Goal: Task Accomplishment & Management: Complete application form

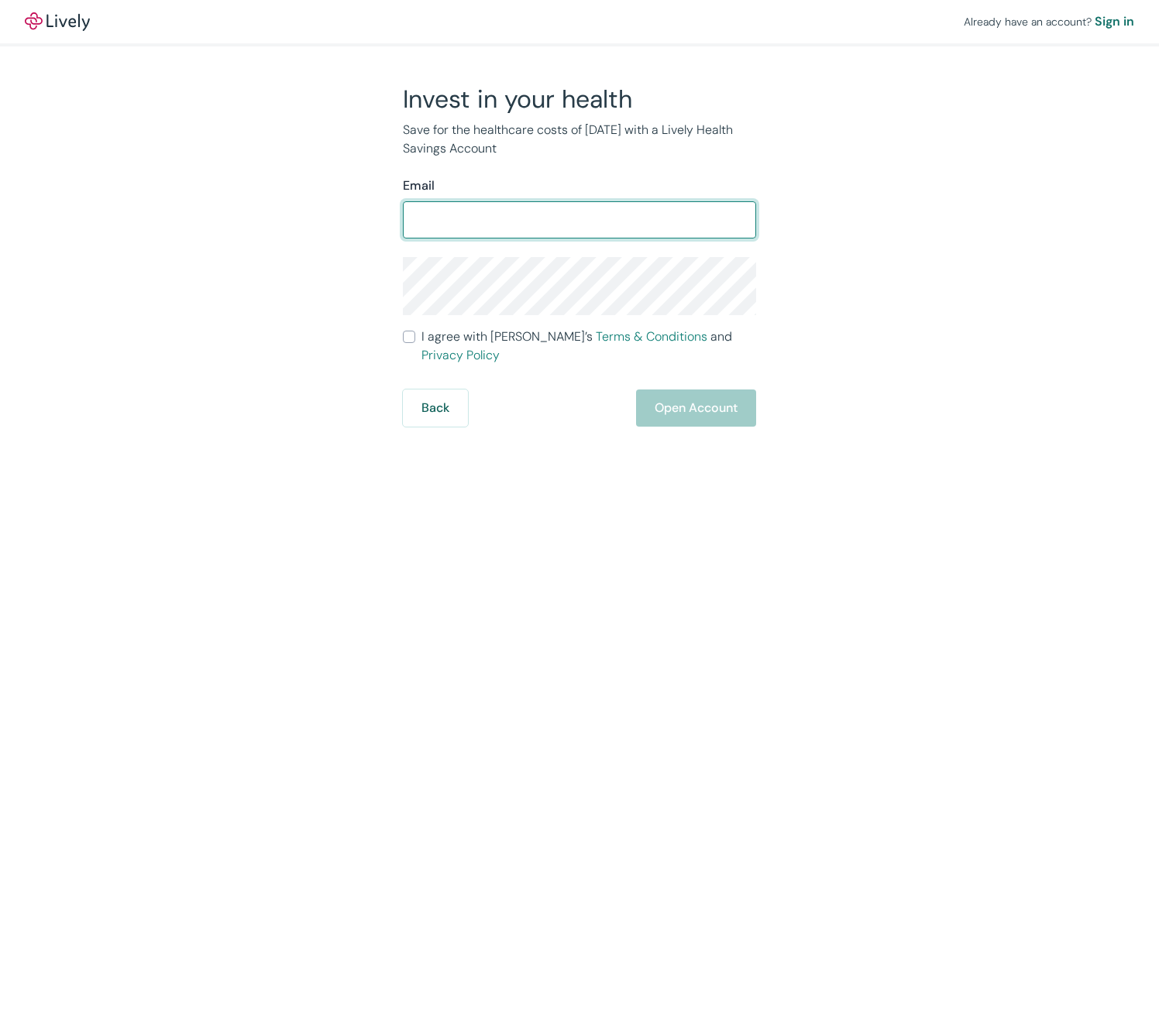
click at [522, 217] on input "Email" at bounding box center [580, 220] width 353 height 31
type input "[PERSON_NAME][EMAIL_ADDRESS][PERSON_NAME][PERSON_NAME][DOMAIN_NAME]"
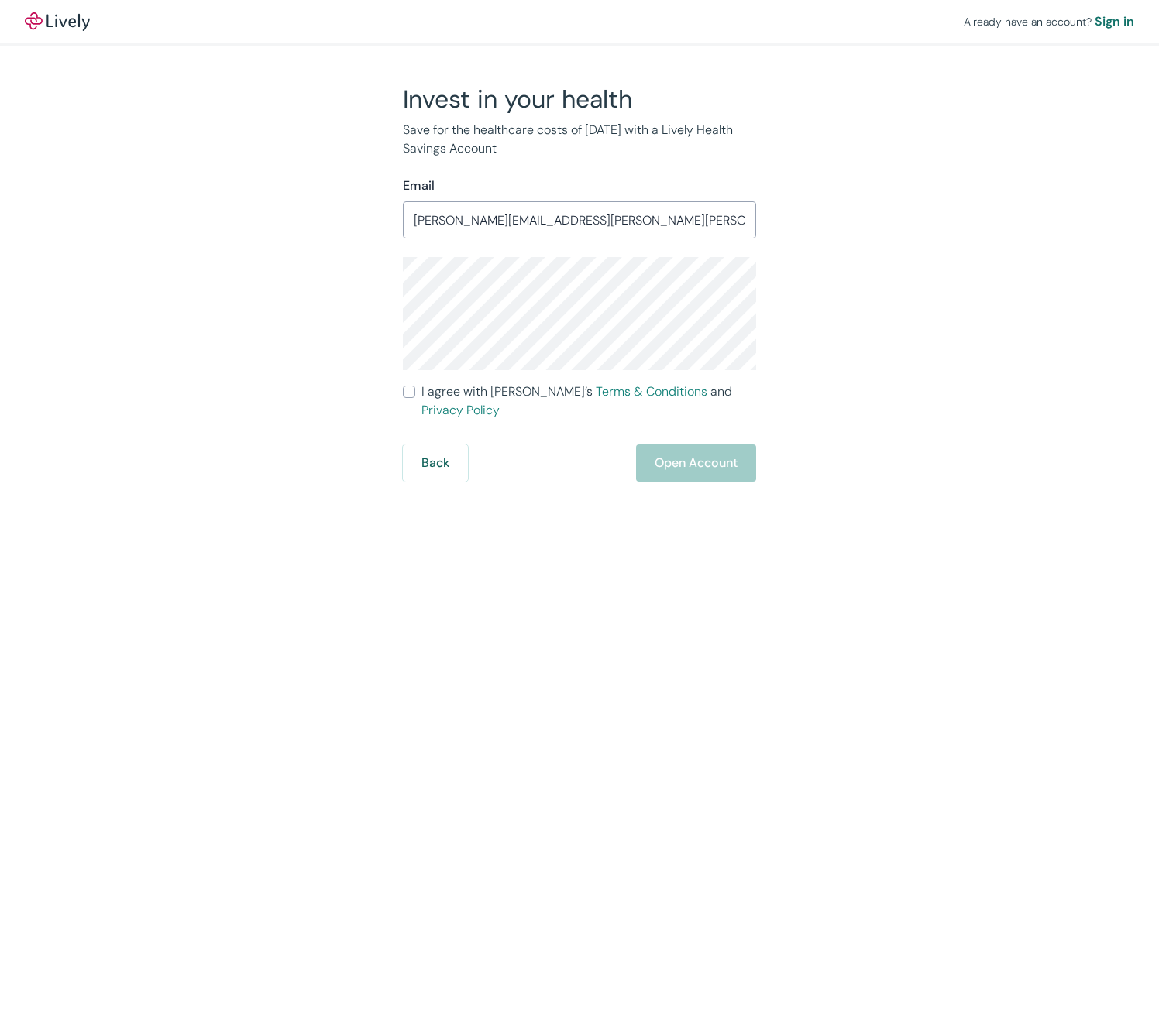
click at [830, 273] on div "Invest in your health Save for the healthcare costs of [DATE] with a Lively Hea…" at bounding box center [570, 283] width 744 height 398
click at [412, 393] on input "I agree with Lively’s Terms & Conditions and Privacy Policy" at bounding box center [409, 391] width 12 height 12
checkbox input "true"
click at [864, 777] on div "Already have an account? Sign in Invest in your health Save for the healthcare …" at bounding box center [580, 518] width 1159 height 1036
click at [851, 323] on div "Invest in your health Save for the healthcare costs of [DATE] with a Lively Hea…" at bounding box center [570, 283] width 744 height 398
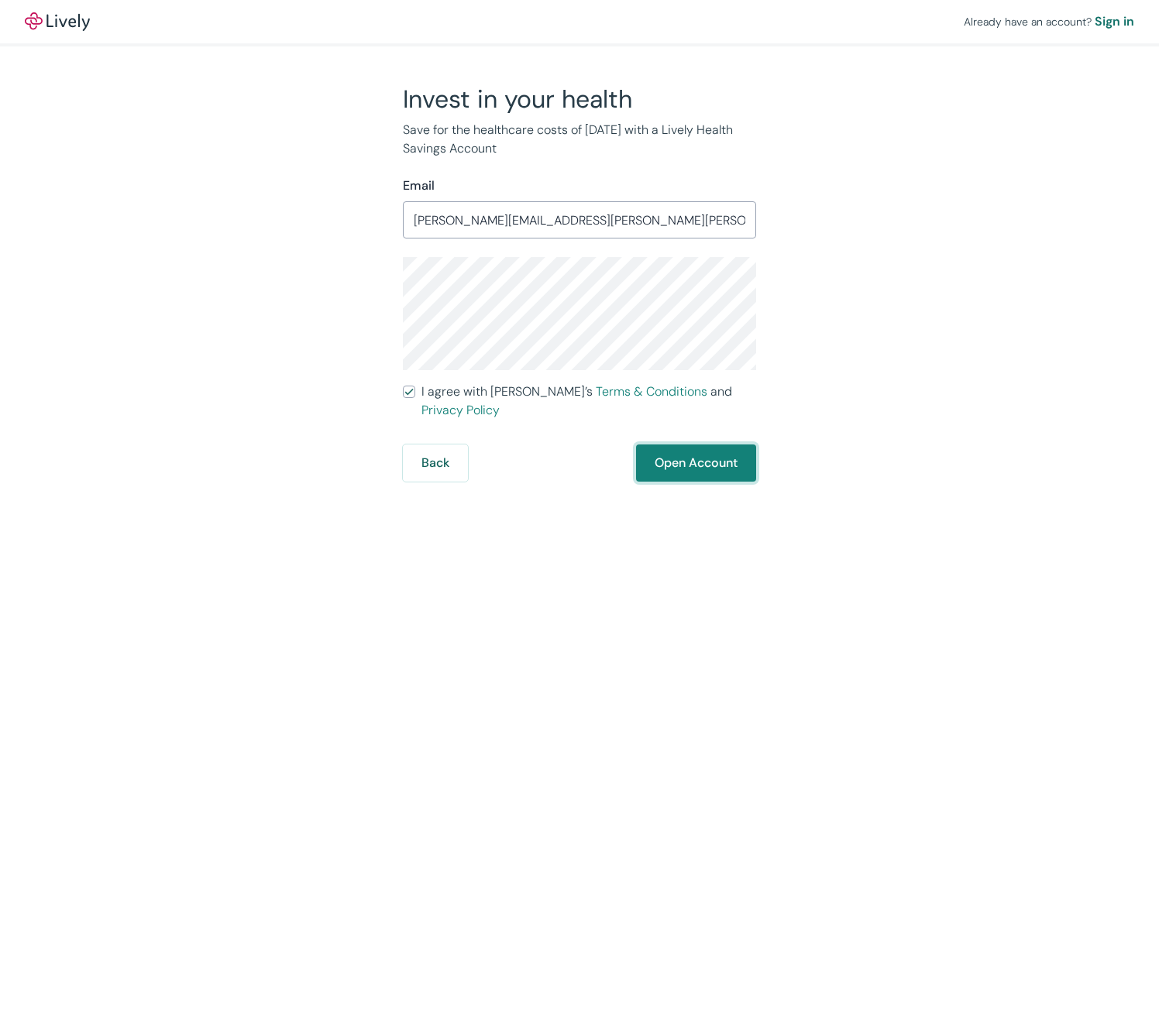
click at [720, 446] on button "Open Account" at bounding box center [696, 463] width 120 height 37
